Goal: Find specific page/section: Locate a particular part of the current website

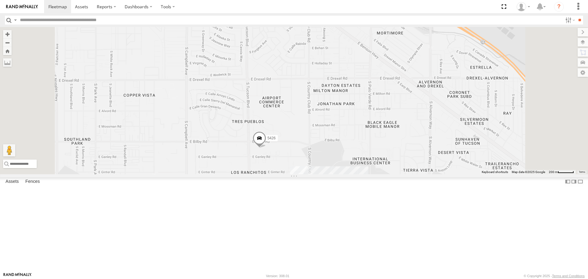
select select "**********"
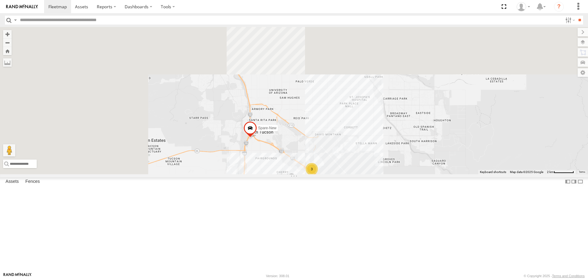
drag, startPoint x: 242, startPoint y: 105, endPoint x: 286, endPoint y: 130, distance: 49.9
click at [350, 174] on div "5426 3 5453 5445 Spare-New" at bounding box center [294, 100] width 588 height 147
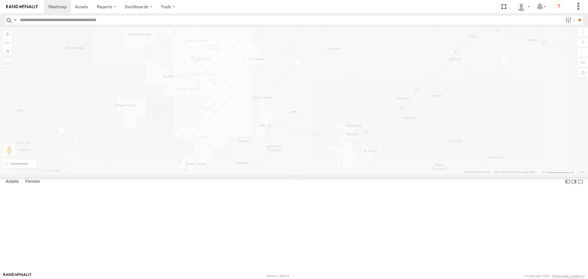
drag, startPoint x: 405, startPoint y: 216, endPoint x: 419, endPoint y: 223, distance: 15.7
click at [419, 174] on div "← Move left → Move right ↑ Move up ↓ Move down + Zoom in - Zoom out Home Jump l…" at bounding box center [294, 100] width 588 height 147
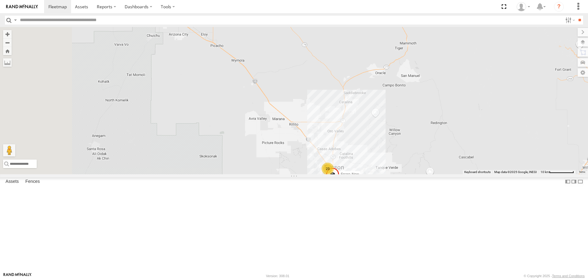
drag, startPoint x: 377, startPoint y: 219, endPoint x: 392, endPoint y: 228, distance: 18.4
click at [392, 174] on div "5453 5445 Spare-New 23 4" at bounding box center [294, 100] width 588 height 147
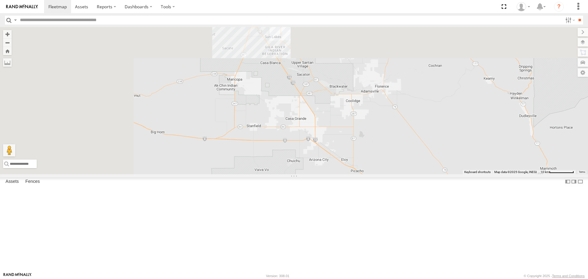
drag, startPoint x: 392, startPoint y: 236, endPoint x: 395, endPoint y: 239, distance: 4.1
click at [395, 174] on div "5453 5445 Spare-New 23 4" at bounding box center [294, 100] width 588 height 147
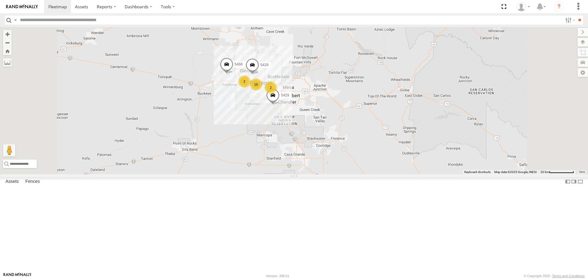
drag, startPoint x: 324, startPoint y: 104, endPoint x: 336, endPoint y: 151, distance: 48.8
click at [336, 151] on div "5429 24 2 2 4 15 2 5466 5428" at bounding box center [294, 100] width 588 height 147
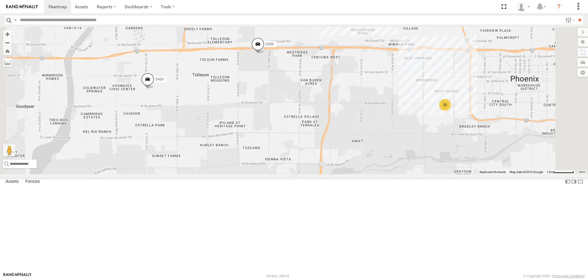
click at [147, 20] on input "text" at bounding box center [289, 20] width 545 height 9
type input "****"
click at [576, 16] on input "**" at bounding box center [579, 20] width 7 height 9
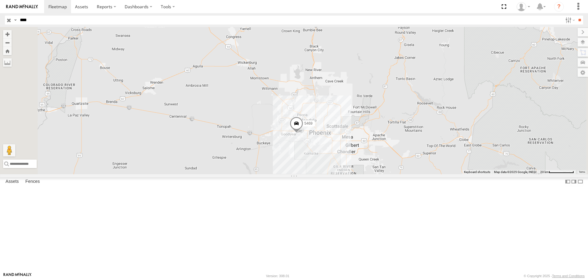
click at [8, 19] on input "button" at bounding box center [9, 20] width 8 height 9
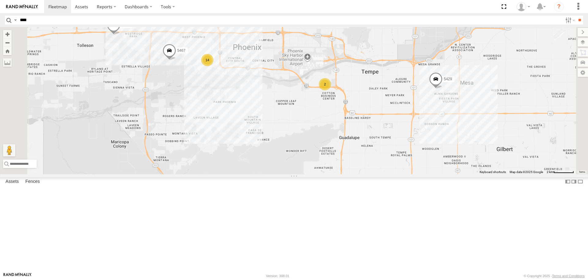
click at [442, 89] on span at bounding box center [435, 81] width 13 height 17
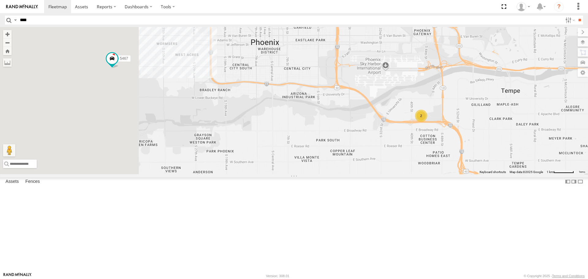
drag, startPoint x: 277, startPoint y: 151, endPoint x: 447, endPoint y: 179, distance: 172.5
click at [447, 174] on div "5456 5467 5428 5429 2" at bounding box center [294, 100] width 588 height 147
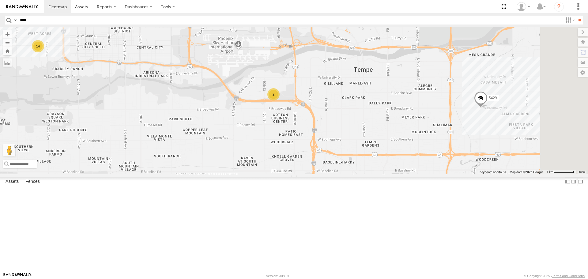
drag, startPoint x: 426, startPoint y: 182, endPoint x: 264, endPoint y: 158, distance: 163.4
click at [264, 158] on div "5456 5467 5428 5429 2 14" at bounding box center [294, 100] width 588 height 147
